Goal: Transaction & Acquisition: Obtain resource

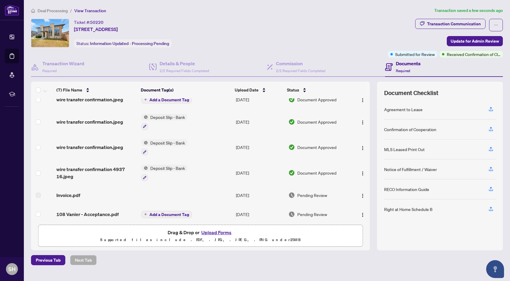
scroll to position [37, 0]
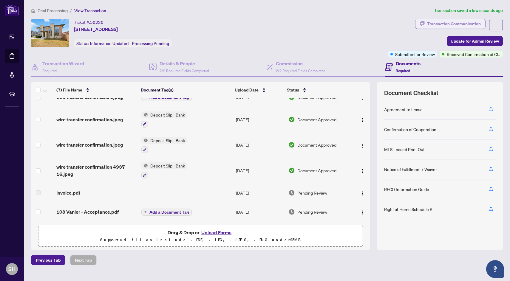
click at [463, 22] on div "Transaction Communication" at bounding box center [454, 24] width 54 height 10
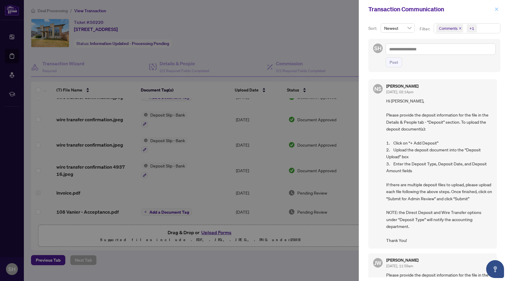
click at [496, 8] on icon "close" at bounding box center [496, 9] width 4 height 4
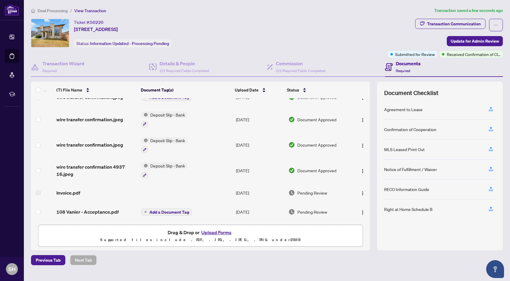
scroll to position [0, 0]
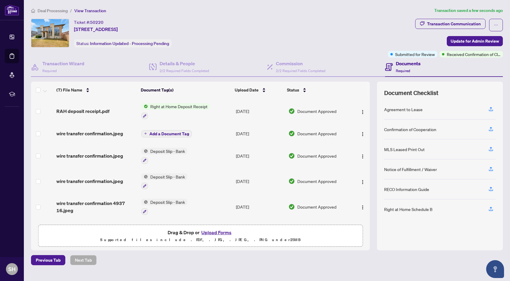
click at [177, 106] on span "Right at Home Deposit Receipt" at bounding box center [179, 106] width 62 height 7
click at [363, 108] on button "button" at bounding box center [363, 111] width 10 height 10
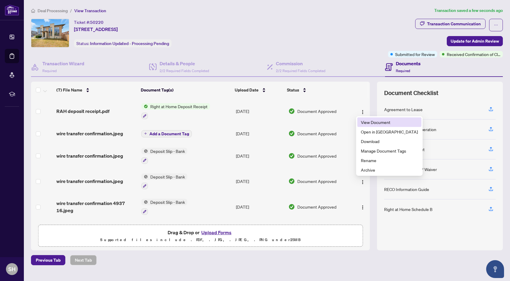
click at [371, 125] on li "View Document" at bounding box center [389, 122] width 64 height 10
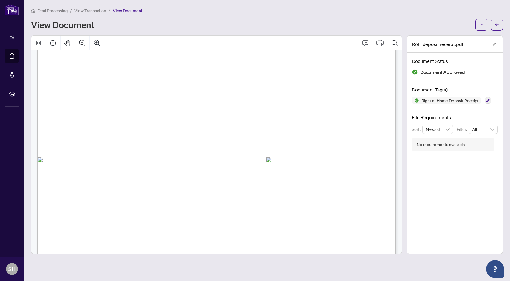
scroll to position [127, 0]
click at [480, 27] on span "button" at bounding box center [481, 25] width 4 height 10
click at [452, 40] on span "Download" at bounding box center [459, 37] width 45 height 7
click at [495, 26] on icon "arrow-left" at bounding box center [497, 25] width 4 height 4
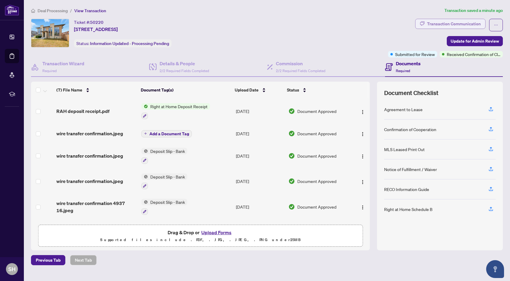
click at [466, 24] on div "Transaction Communication" at bounding box center [454, 24] width 54 height 10
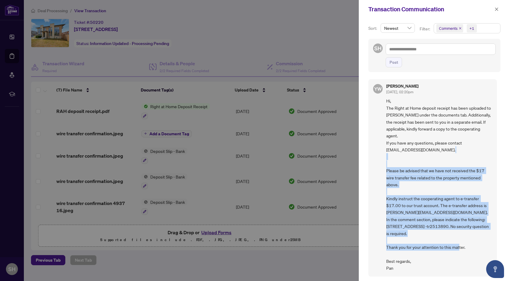
drag, startPoint x: 386, startPoint y: 169, endPoint x: 428, endPoint y: 263, distance: 103.3
click at [428, 263] on span "Hi, The Right at Home deposit receipt has been uploaded to [PERSON_NAME] under …" at bounding box center [439, 184] width 106 height 174
copy span "Please be advised that we have not received the $17 wire transfer fee related t…"
